Goal: Find contact information: Find contact information

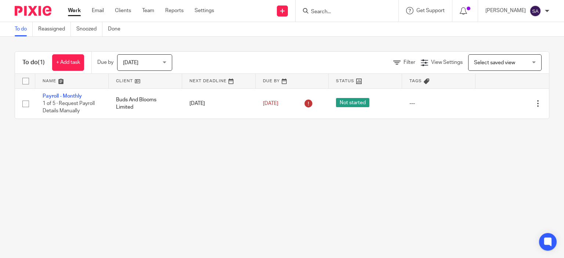
click at [342, 14] on input "Search" at bounding box center [343, 12] width 66 height 7
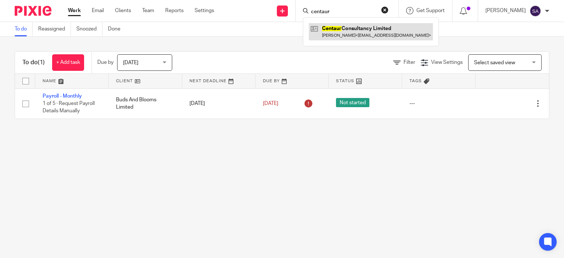
type input "centaur"
click at [357, 35] on link at bounding box center [371, 31] width 124 height 17
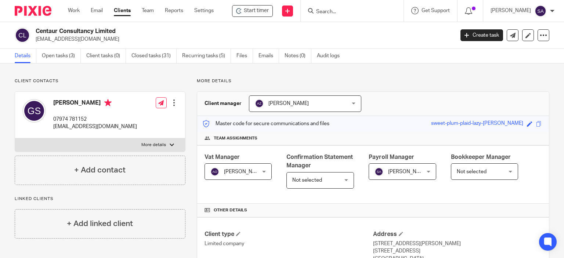
drag, startPoint x: 98, startPoint y: 38, endPoint x: 33, endPoint y: 39, distance: 64.6
click at [33, 39] on div "Centaur Consultancy Limited gurpal_soori@hotmail.com" at bounding box center [232, 35] width 435 height 15
copy p "[EMAIL_ADDRESS][DOMAIN_NAME]"
